Goal: Task Accomplishment & Management: Use online tool/utility

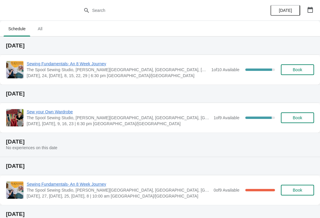
click at [61, 61] on span "Sewing Fundamentals- An 8 Week Journey" at bounding box center [118, 64] width 182 height 6
click at [42, 66] on span "Sewing Fundamentals- An 8 Week Journey" at bounding box center [118, 64] width 182 height 6
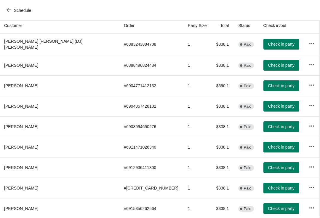
scroll to position [64, 0]
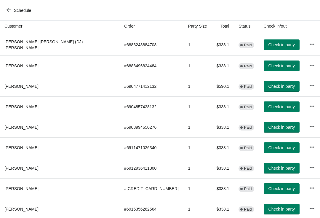
click at [269, 189] on span "Check in party" at bounding box center [282, 188] width 26 height 5
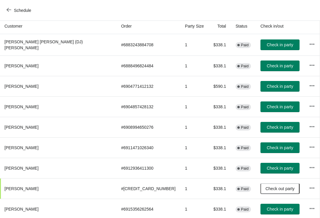
click at [267, 166] on span "Check in party" at bounding box center [280, 168] width 26 height 5
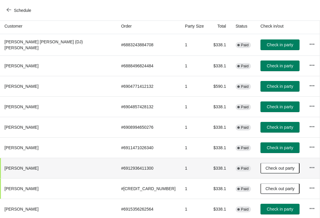
click at [267, 104] on span "Check in party" at bounding box center [280, 106] width 26 height 5
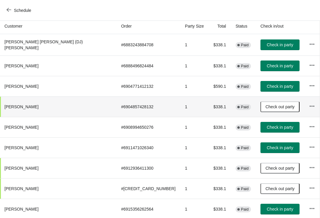
click at [267, 207] on span "Check in party" at bounding box center [280, 209] width 26 height 5
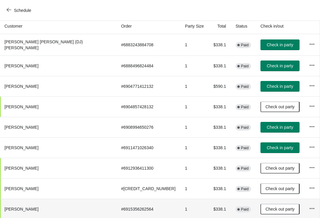
click at [271, 126] on span "Check in party" at bounding box center [280, 127] width 26 height 5
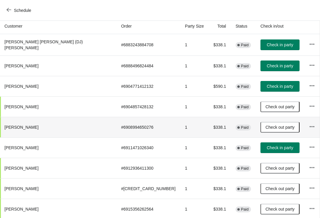
click at [267, 66] on span "Check in party" at bounding box center [280, 65] width 26 height 5
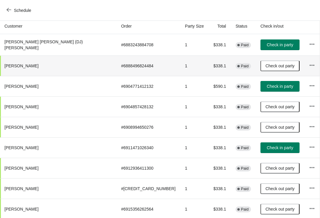
click at [267, 43] on span "Check in party" at bounding box center [280, 44] width 26 height 5
